Goal: Task Accomplishment & Management: Manage account settings

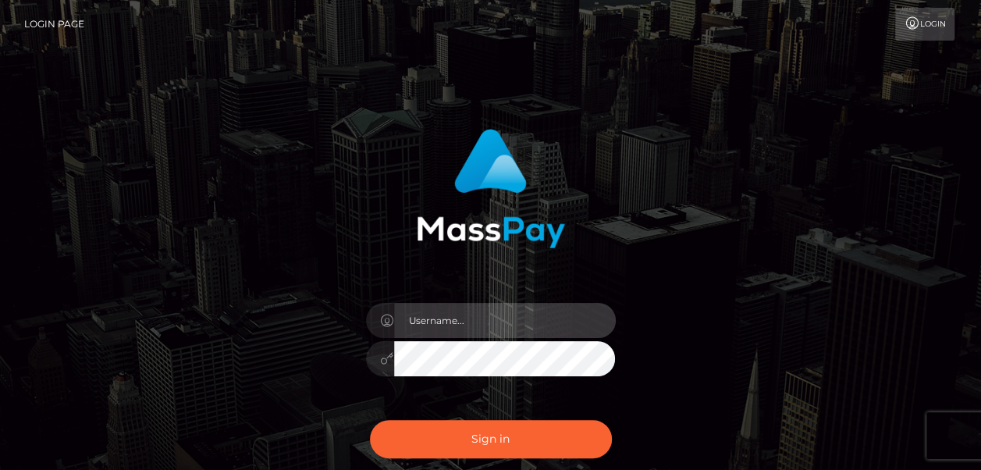
click at [457, 326] on input "text" at bounding box center [505, 320] width 222 height 35
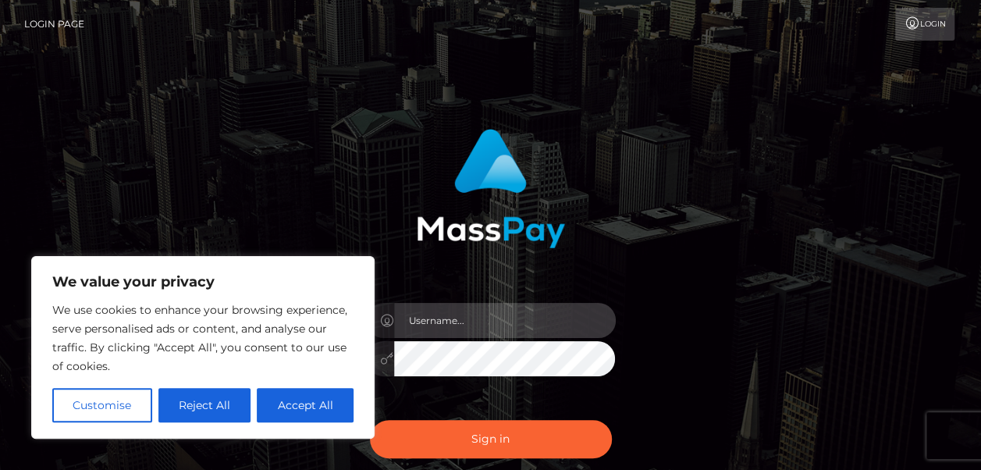
click at [457, 326] on input "text" at bounding box center [505, 320] width 222 height 35
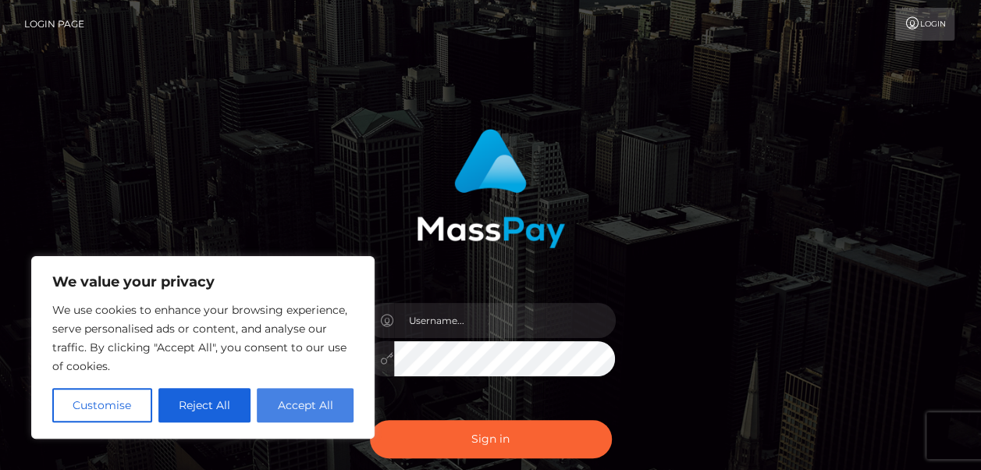
click at [303, 408] on button "Accept All" at bounding box center [305, 405] width 97 height 34
checkbox input "true"
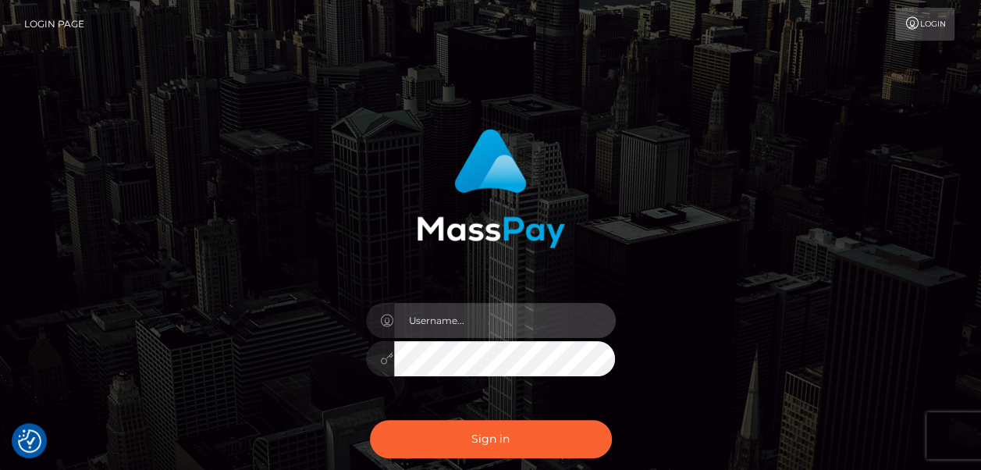
click at [452, 323] on input "text" at bounding box center [505, 320] width 222 height 35
click at [468, 323] on input "g" at bounding box center [505, 320] width 222 height 35
click at [457, 328] on input "g" at bounding box center [505, 320] width 222 height 35
click at [447, 325] on input "gara" at bounding box center [505, 320] width 222 height 35
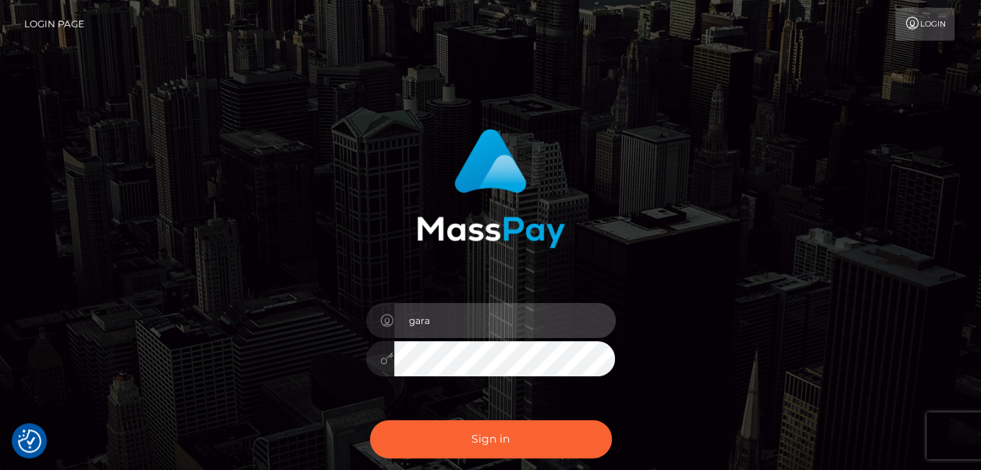
paste input "- garrasalazar@hotmail.com"
click at [429, 323] on input "- garrasalazar@hotmail.com" at bounding box center [505, 320] width 222 height 35
click at [559, 324] on input "garrasalazar@hotmail.com" at bounding box center [505, 320] width 222 height 35
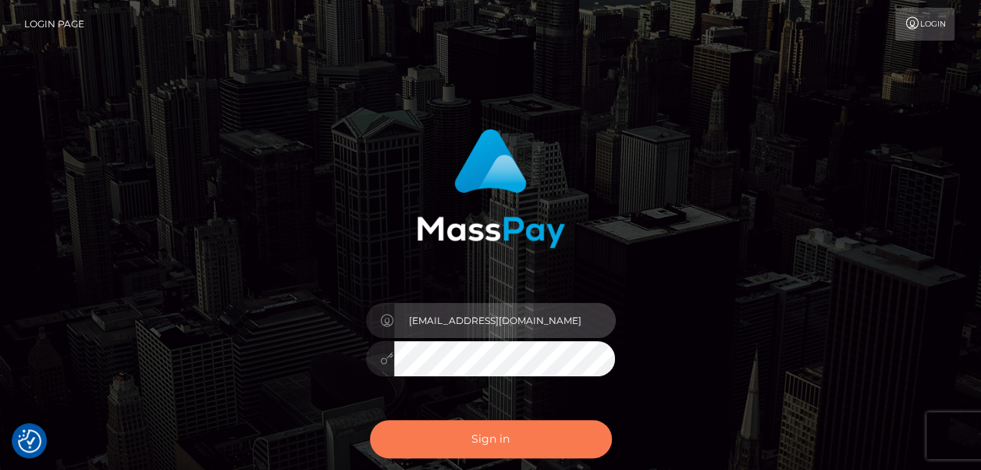
type input "garrasalazar@hotmail.com"
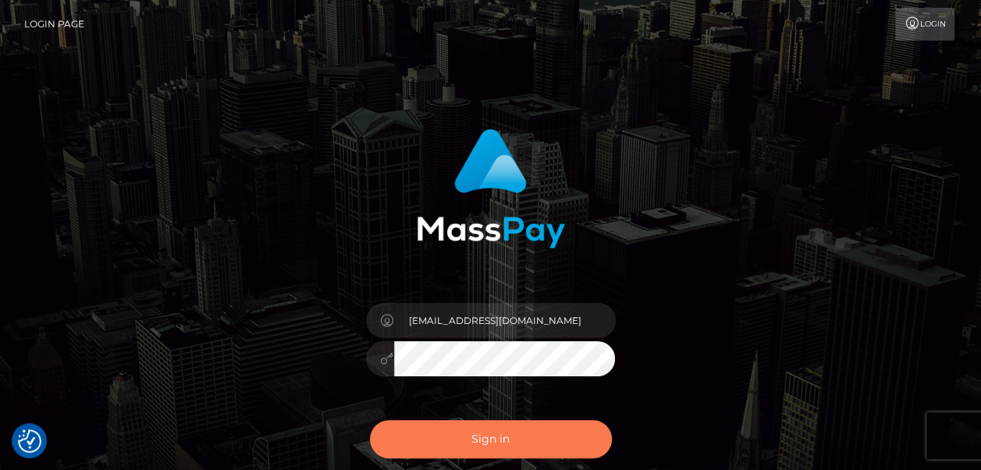
click at [508, 437] on button "Sign in" at bounding box center [491, 439] width 242 height 38
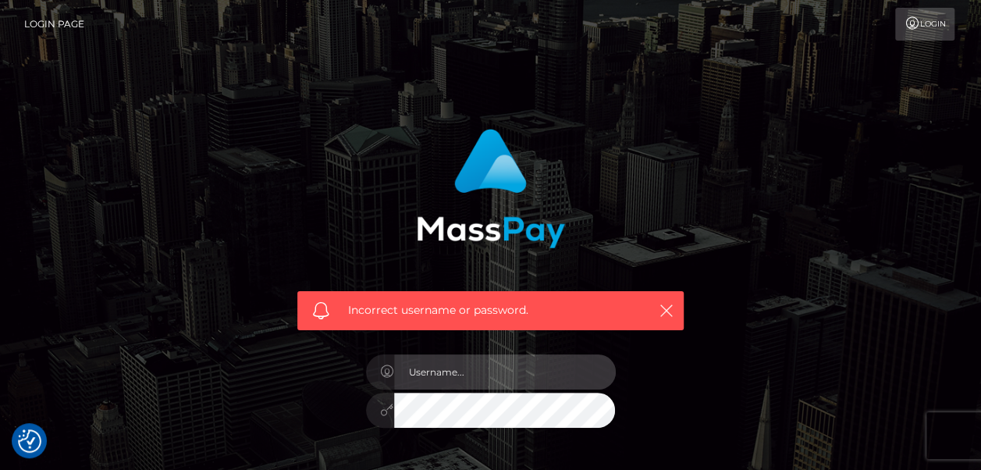
click at [506, 356] on input "text" at bounding box center [505, 371] width 222 height 35
type input "[EMAIL_ADDRESS][DOMAIN_NAME]"
click at [470, 376] on input "text" at bounding box center [505, 371] width 222 height 35
type input "[EMAIL_ADDRESS][DOMAIN_NAME]"
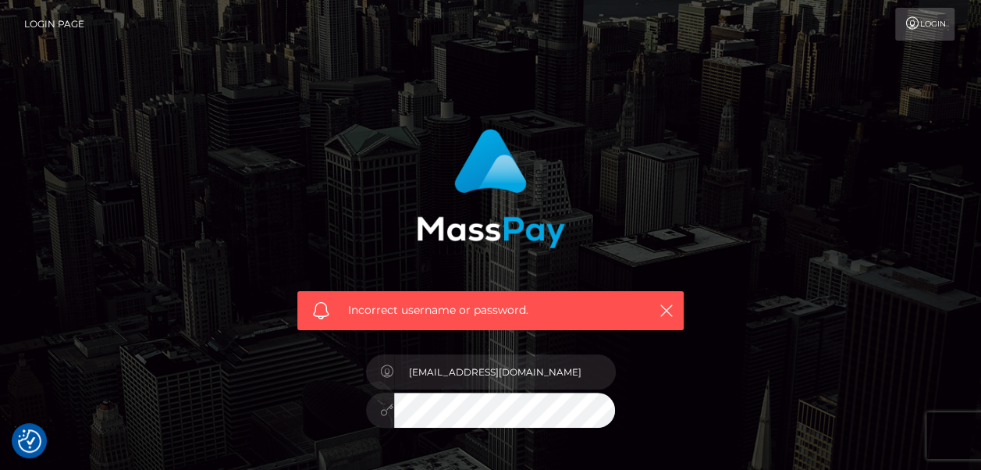
scroll to position [78, 0]
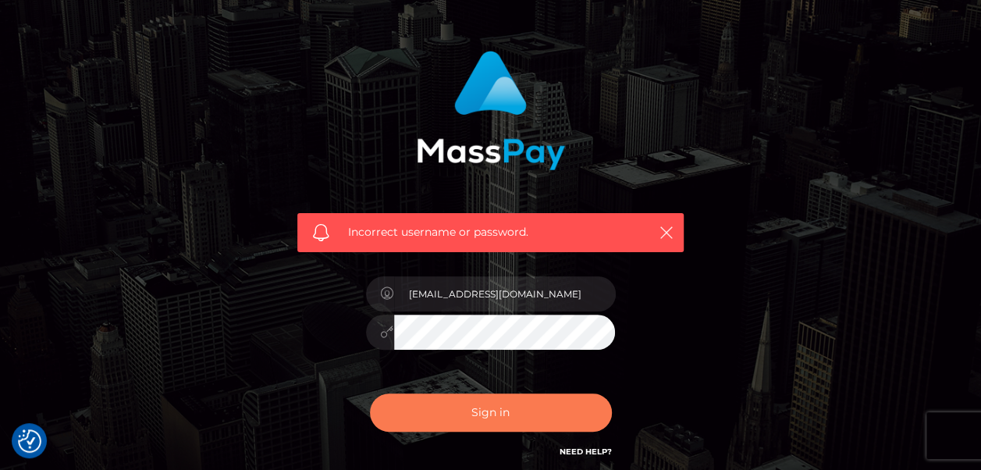
click at [485, 407] on button "Sign in" at bounding box center [491, 412] width 242 height 38
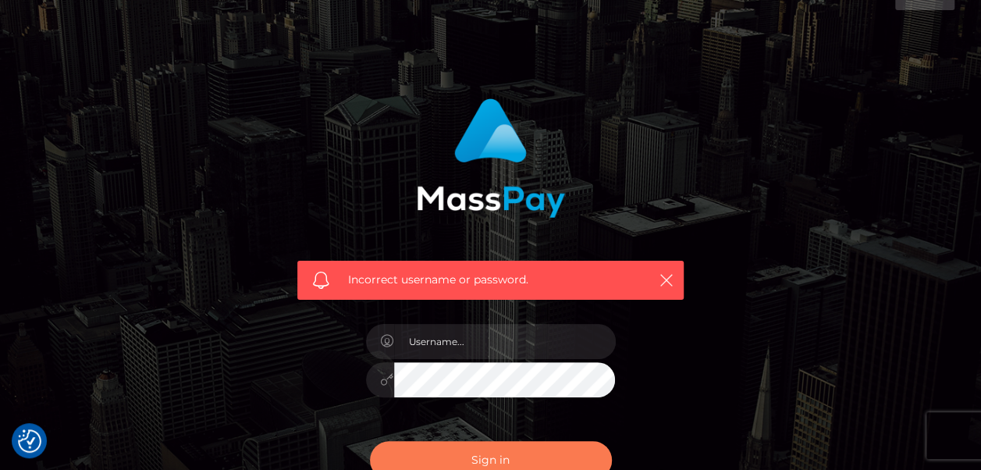
scroll to position [78, 0]
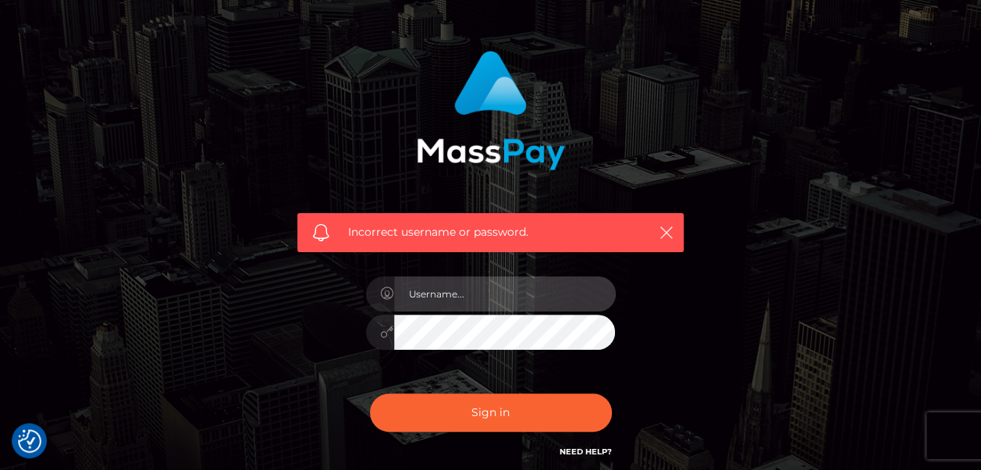
click at [418, 300] on input "text" at bounding box center [505, 293] width 222 height 35
type input "[EMAIL_ADDRESS][DOMAIN_NAME]"
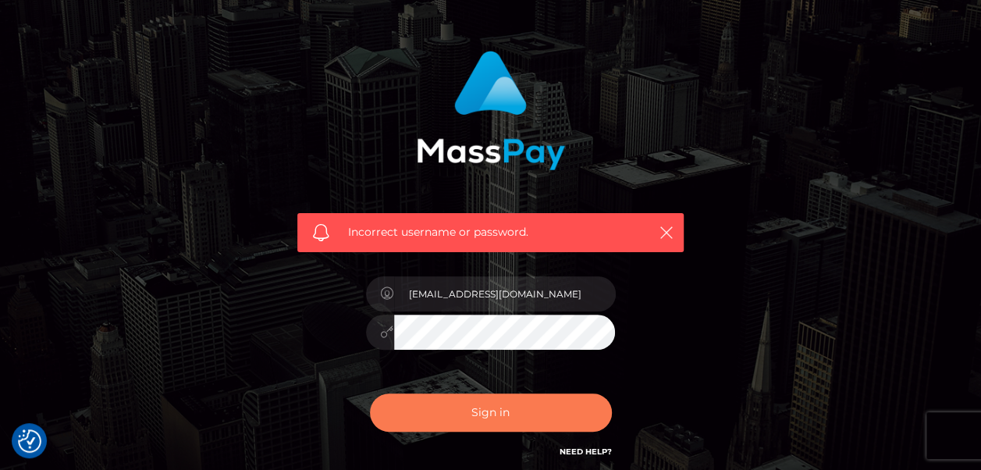
click at [505, 412] on button "Sign in" at bounding box center [491, 412] width 242 height 38
